Goal: Find specific page/section: Find specific page/section

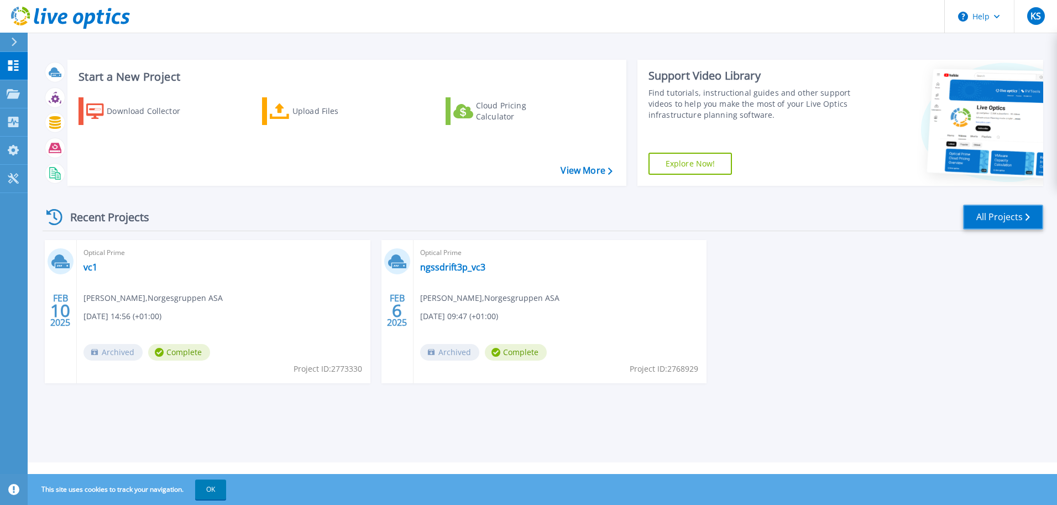
click at [701, 217] on link "All Projects" at bounding box center [1003, 216] width 80 height 25
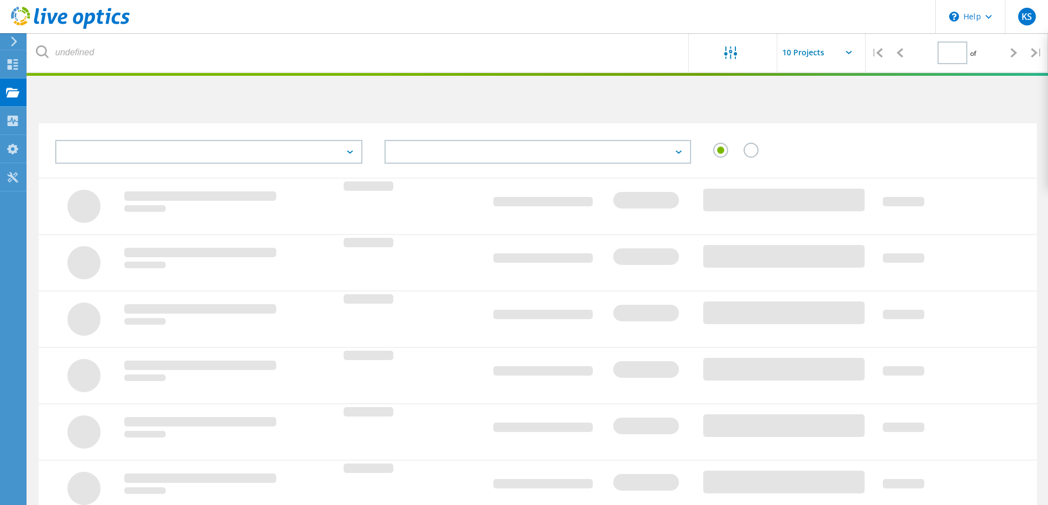
type input "1"
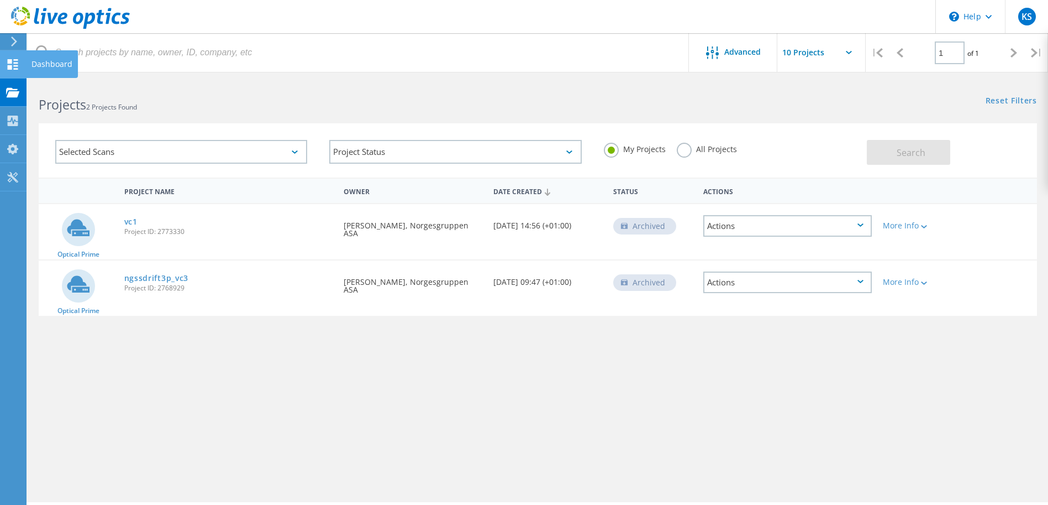
click at [8, 64] on icon at bounding box center [12, 64] width 13 height 10
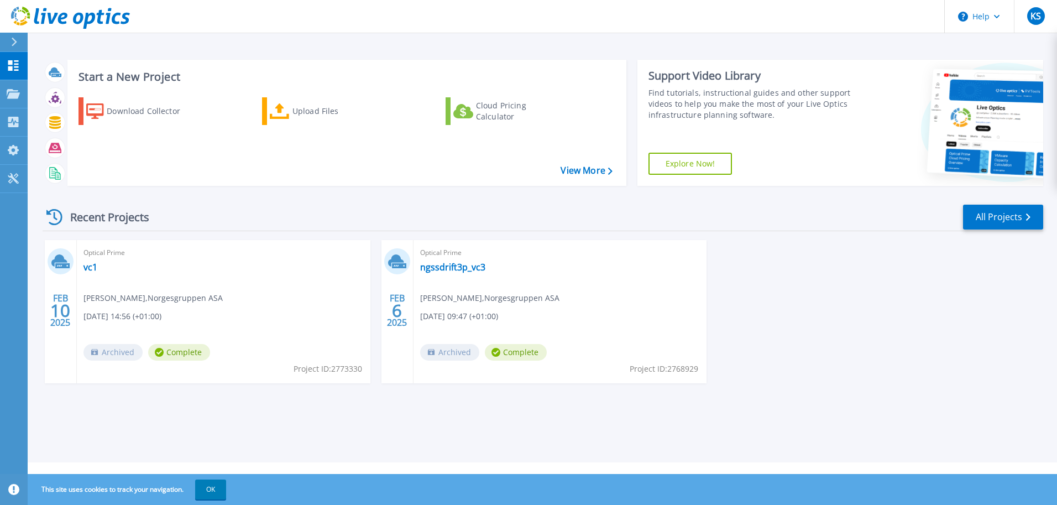
click at [196, 296] on span "Knut Syversen , Norgesgruppen ASA" at bounding box center [152, 298] width 139 height 12
click at [12, 46] on icon at bounding box center [14, 42] width 6 height 9
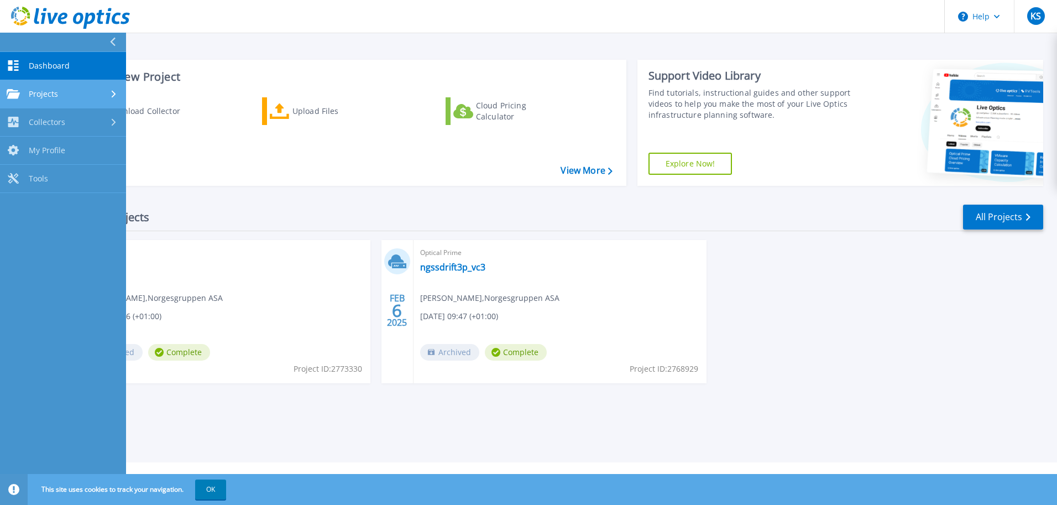
click at [60, 87] on link "Projects Projects" at bounding box center [63, 94] width 126 height 28
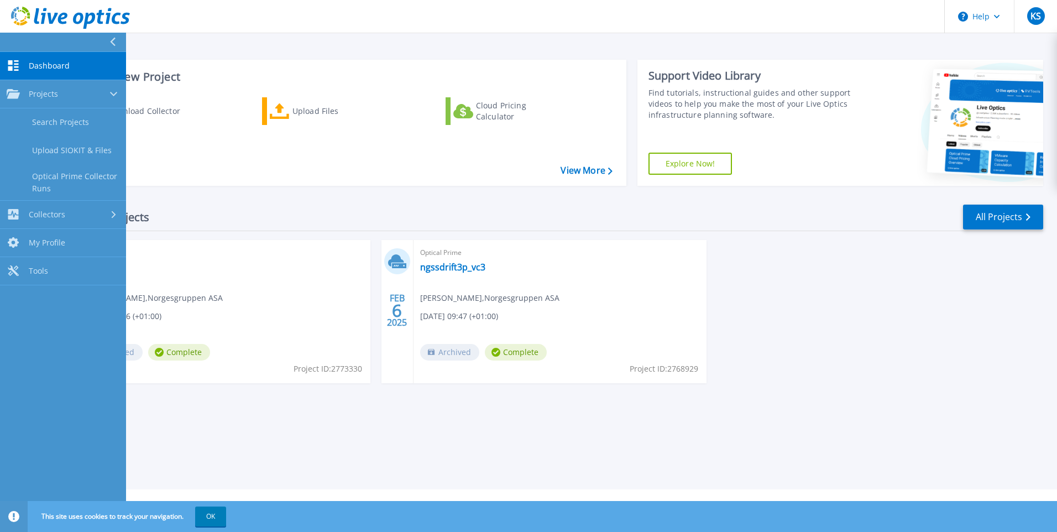
click at [767, 301] on div "FEB 10 2025 Optical Prime vc1 Knut Syversen , Norgesgruppen ASA 02/10/2025, 14:…" at bounding box center [538, 322] width 1009 height 165
